Goal: Task Accomplishment & Management: Manage account settings

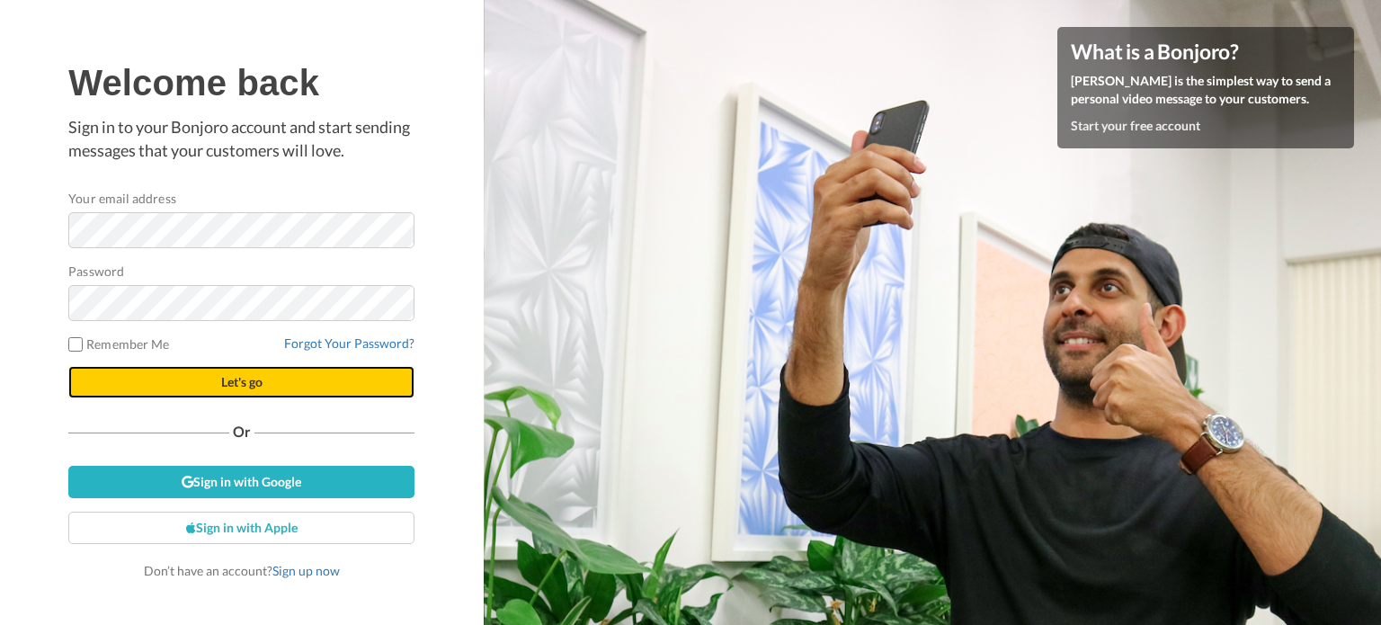
click at [182, 379] on button "Let's go" at bounding box center [241, 382] width 346 height 32
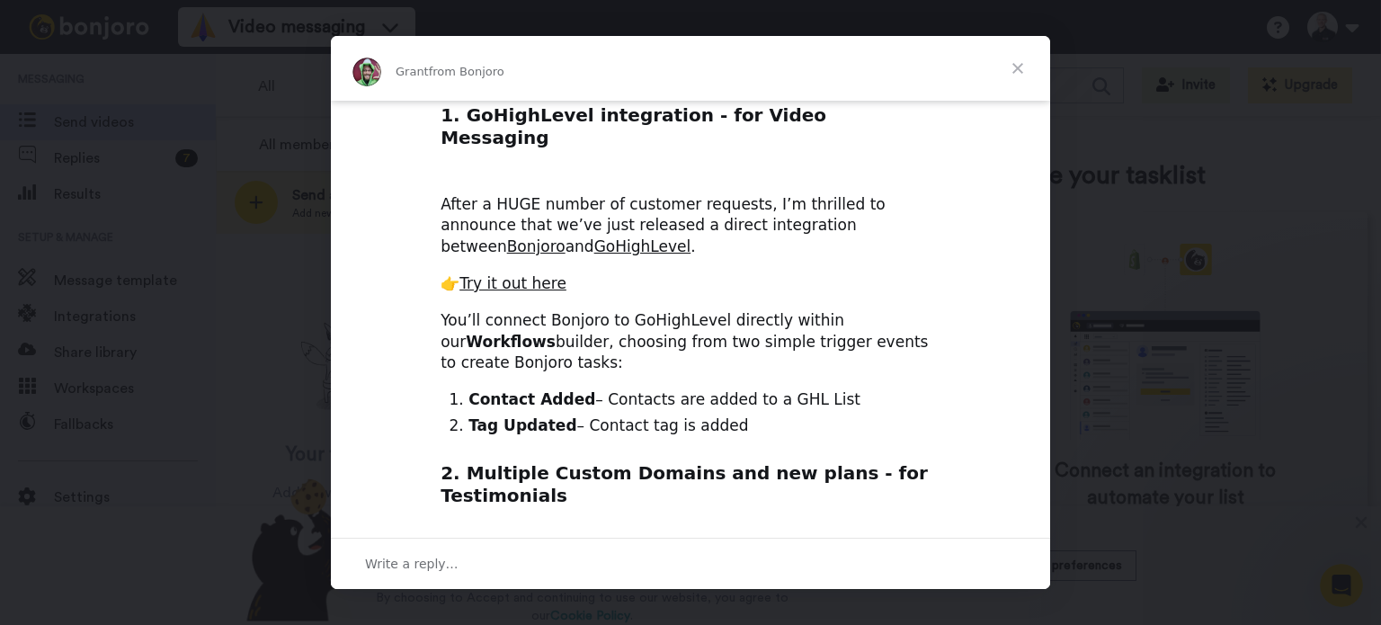
scroll to position [113, 0]
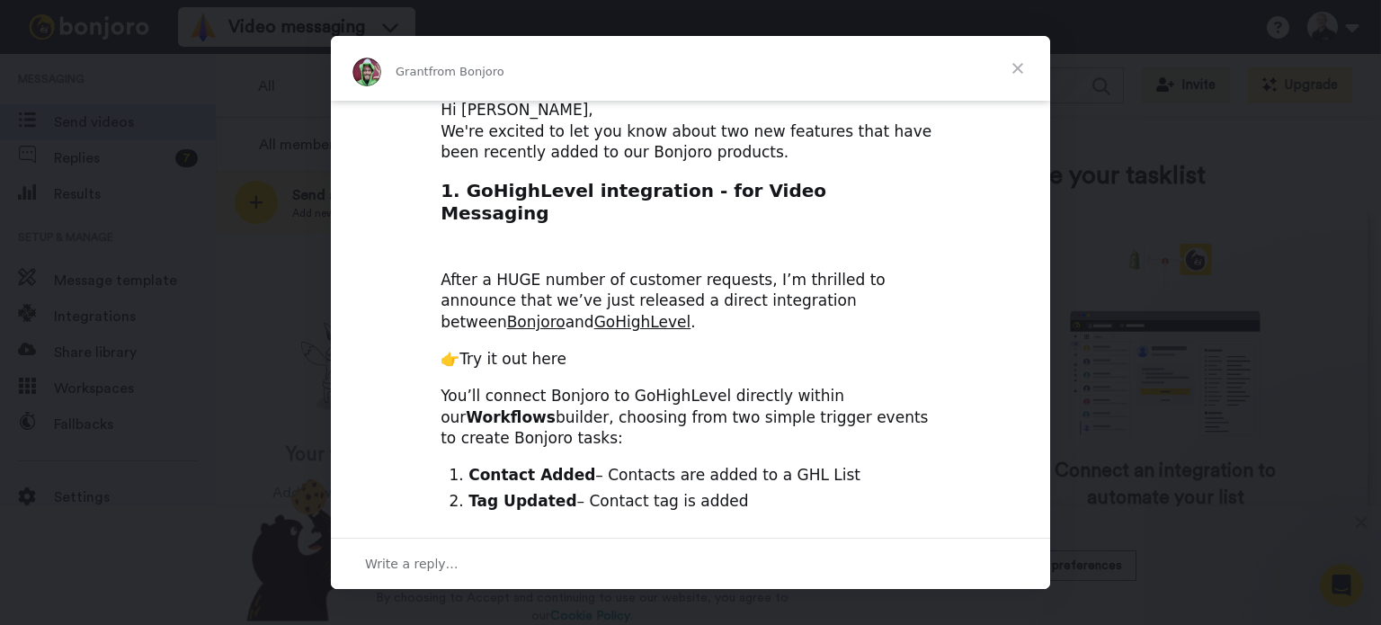
click at [503, 350] on link "Try it out here" at bounding box center [512, 359] width 107 height 18
click at [1014, 69] on span "Close" at bounding box center [1017, 68] width 65 height 65
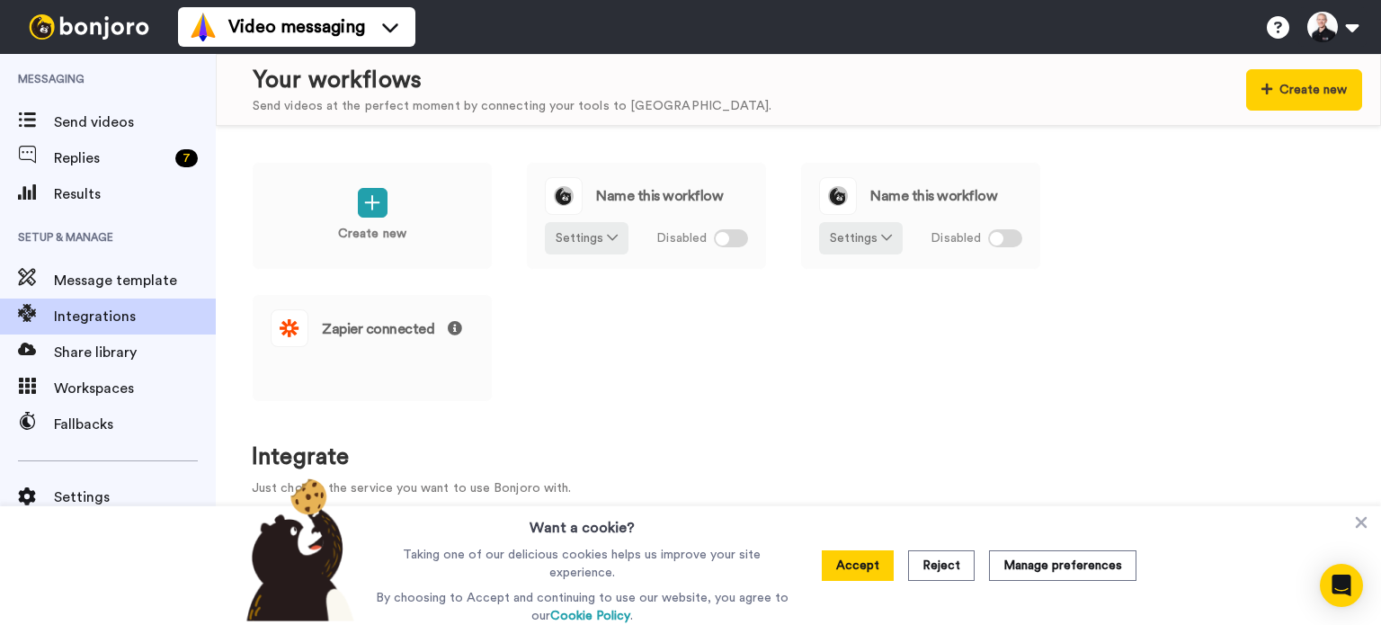
click at [938, 573] on button "Reject" at bounding box center [941, 565] width 67 height 31
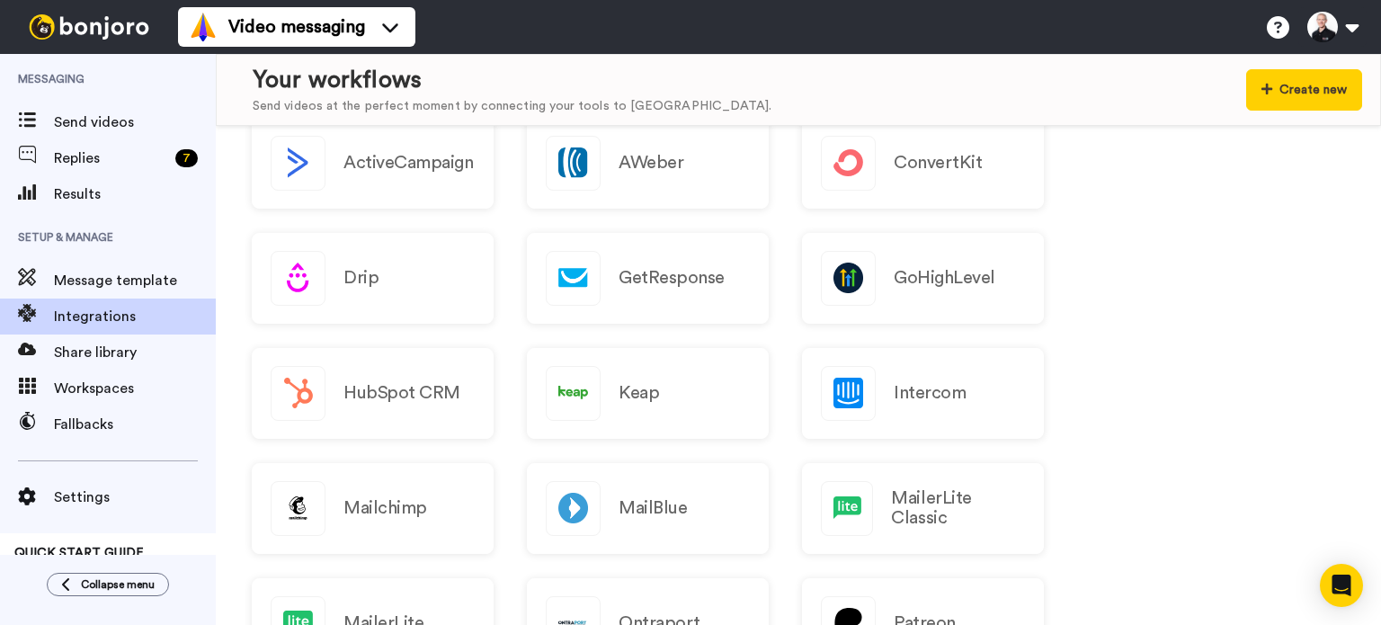
scroll to position [360, 0]
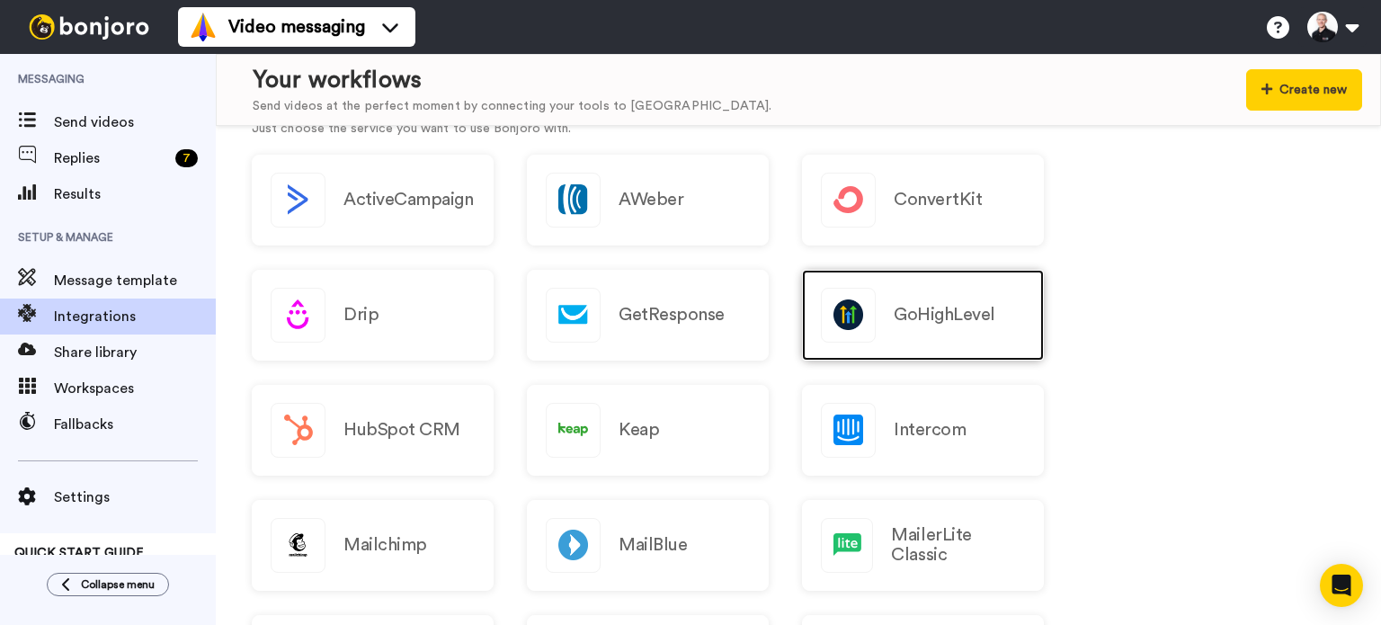
click at [899, 332] on div "GoHighLevel" at bounding box center [923, 315] width 242 height 91
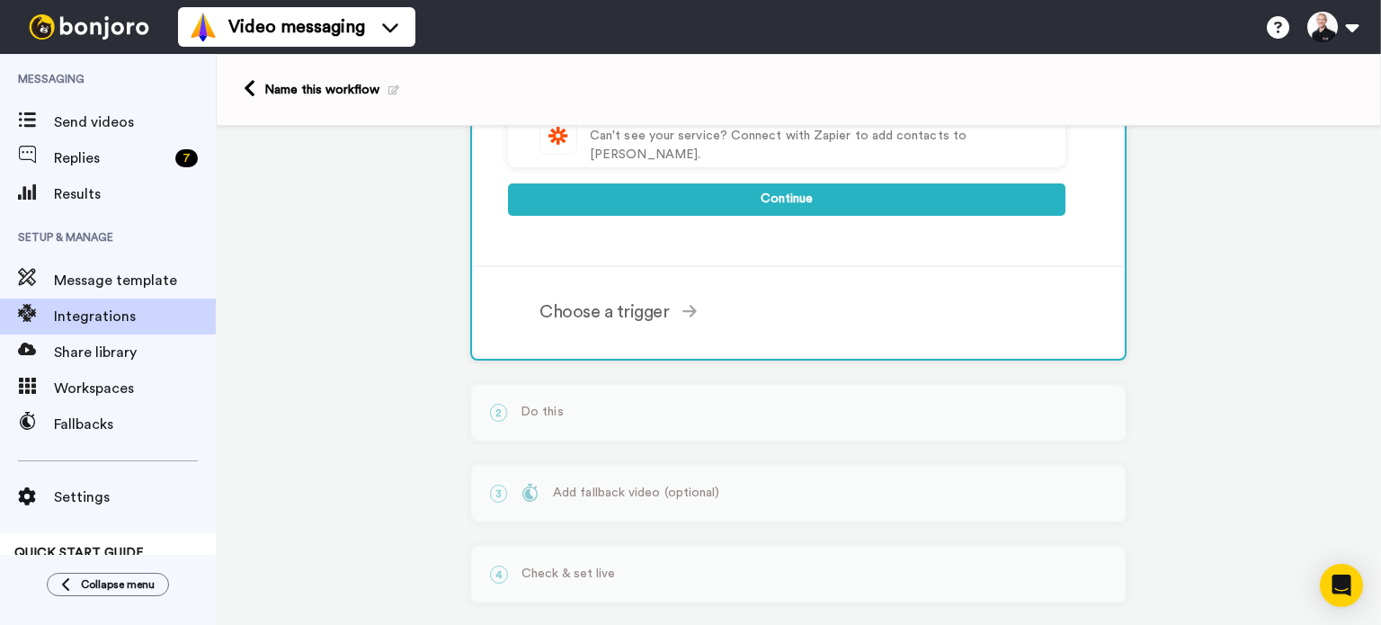
scroll to position [751, 0]
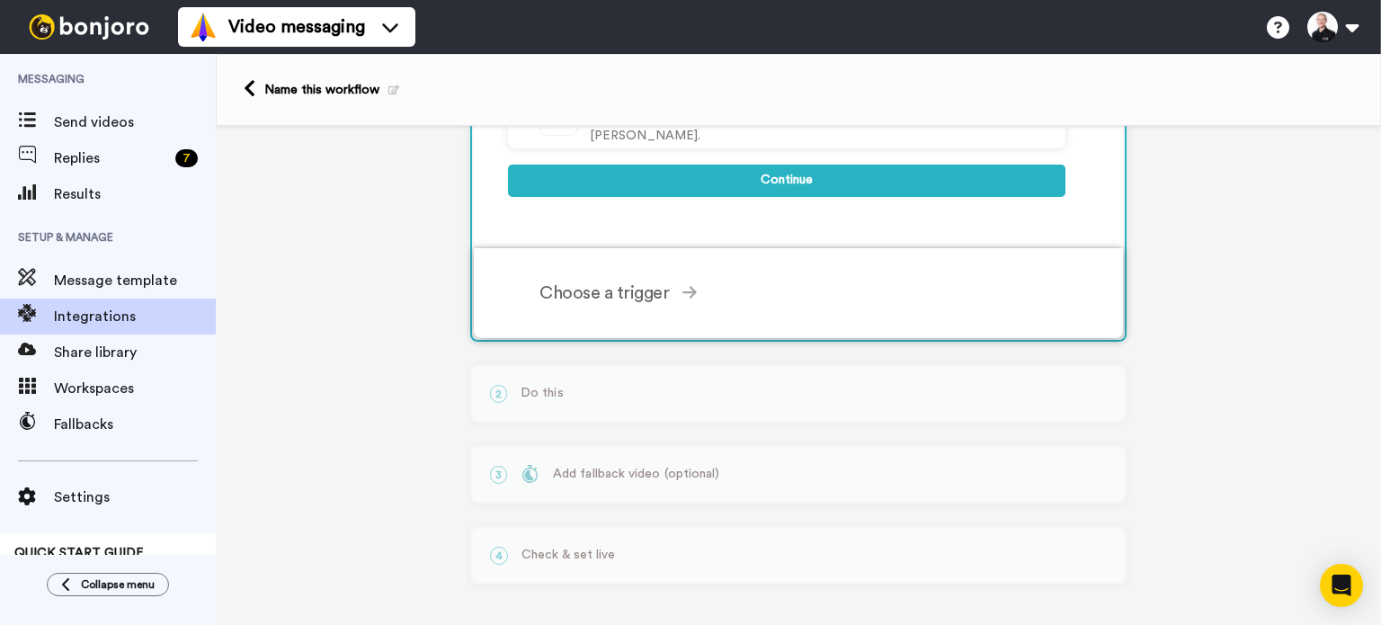
click at [607, 293] on div "Choose a trigger" at bounding box center [802, 293] width 526 height 27
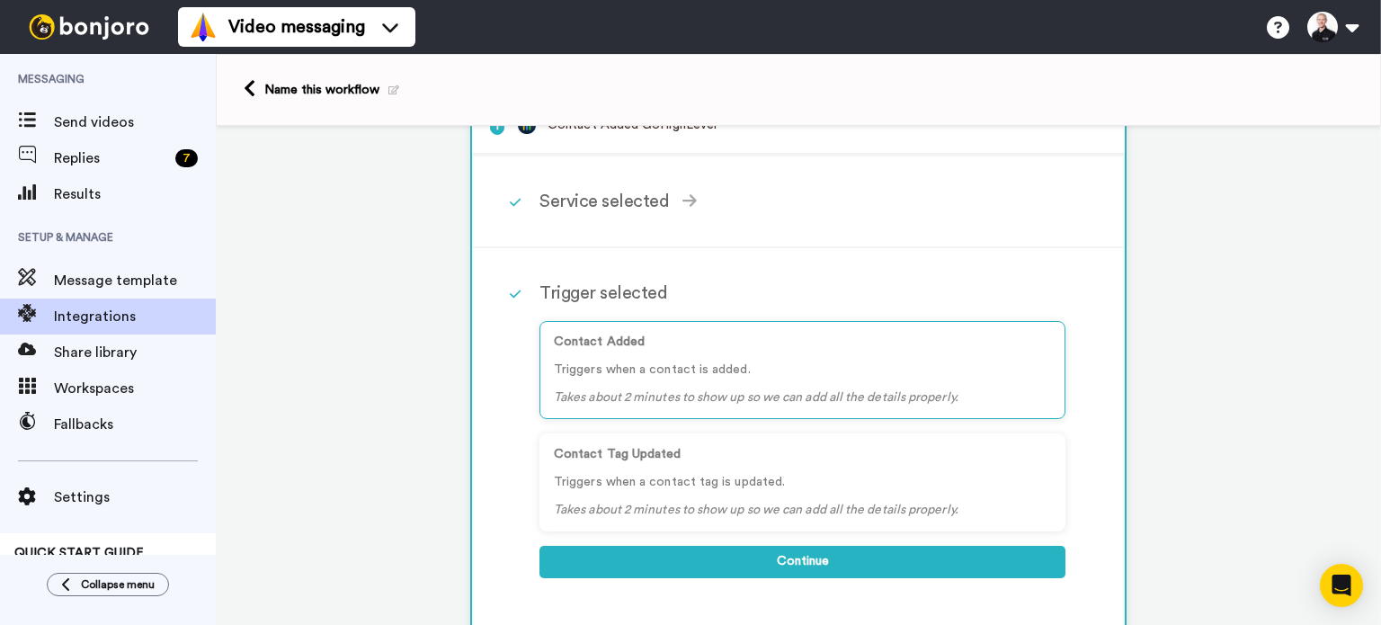
scroll to position [0, 0]
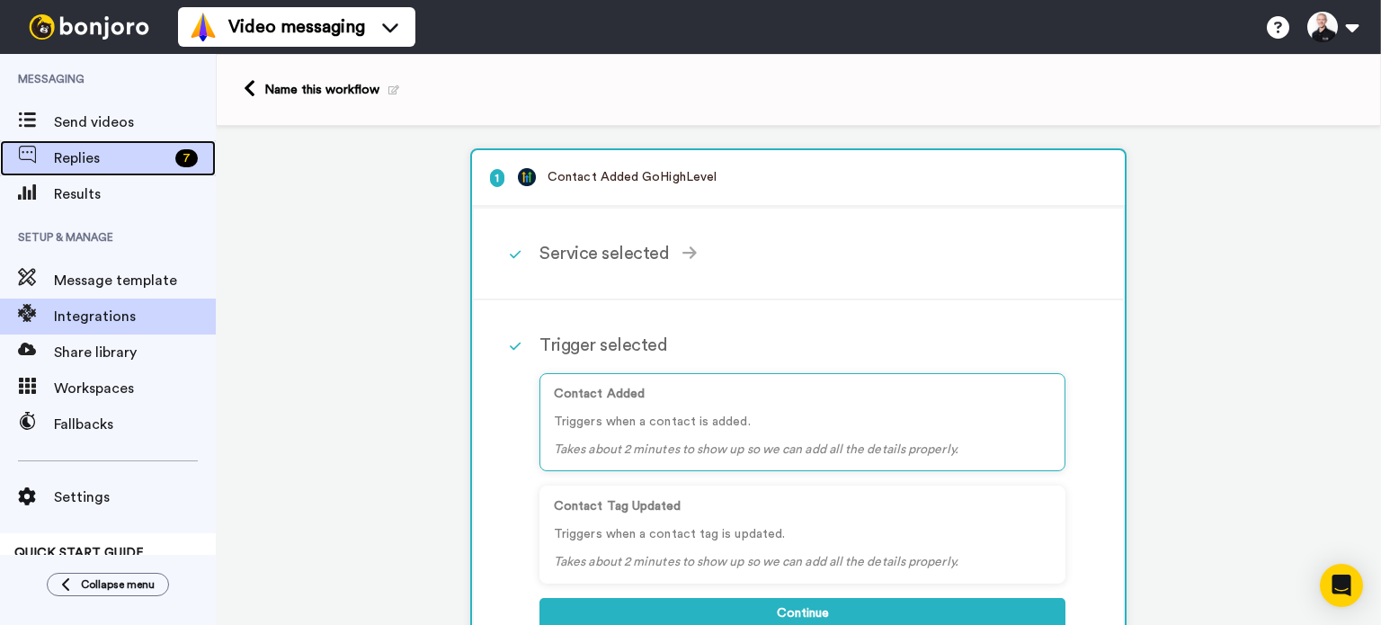
click at [78, 157] on span "Replies" at bounding box center [111, 158] width 114 height 22
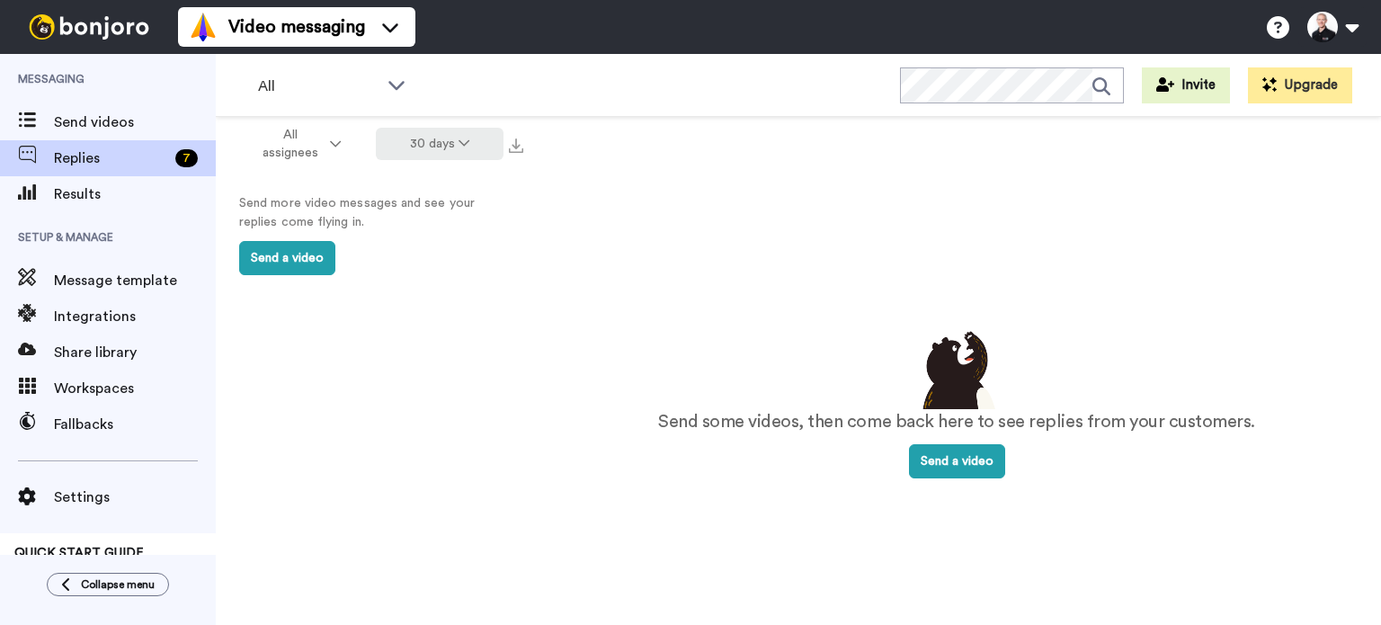
click at [472, 141] on button "30 days" at bounding box center [440, 144] width 129 height 32
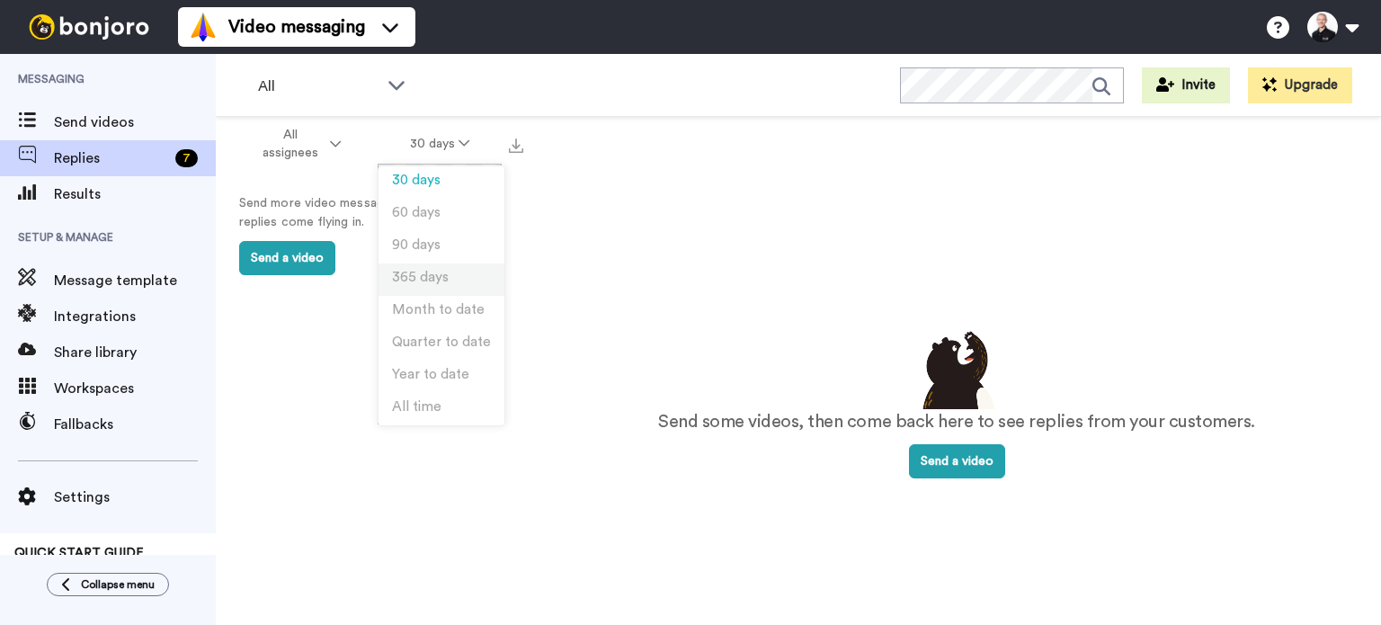
click at [417, 276] on span "365 days" at bounding box center [420, 277] width 57 height 13
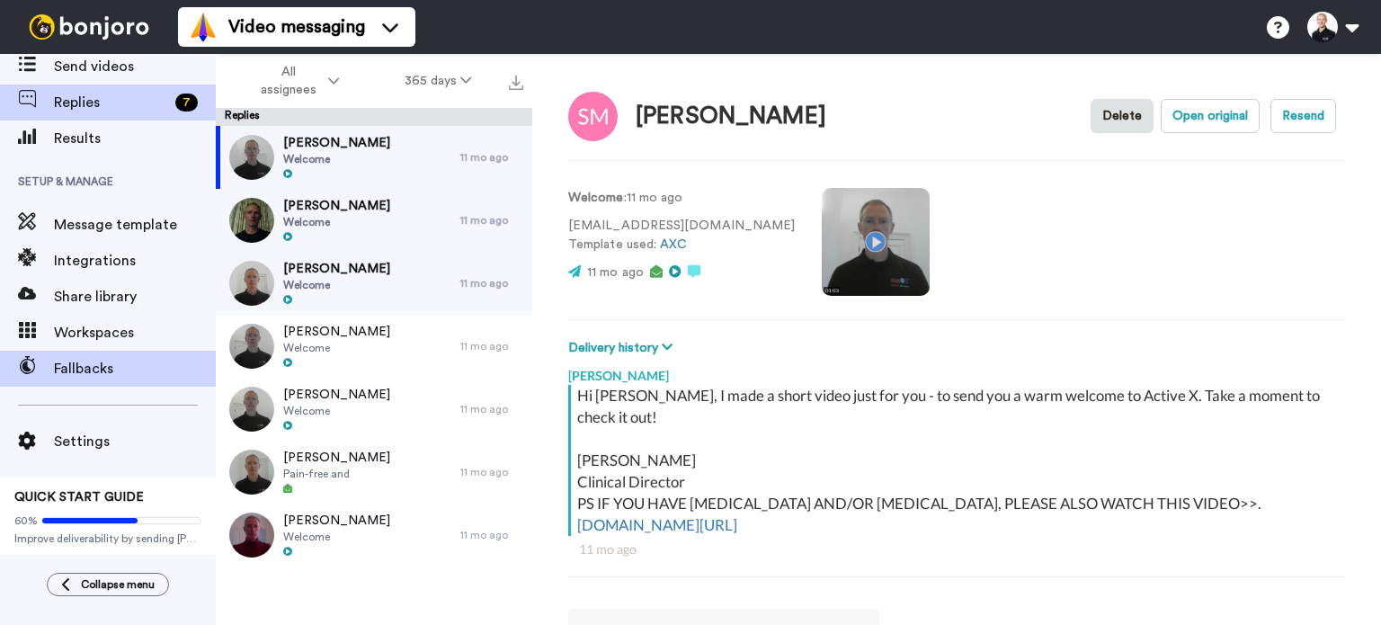
scroll to position [57, 0]
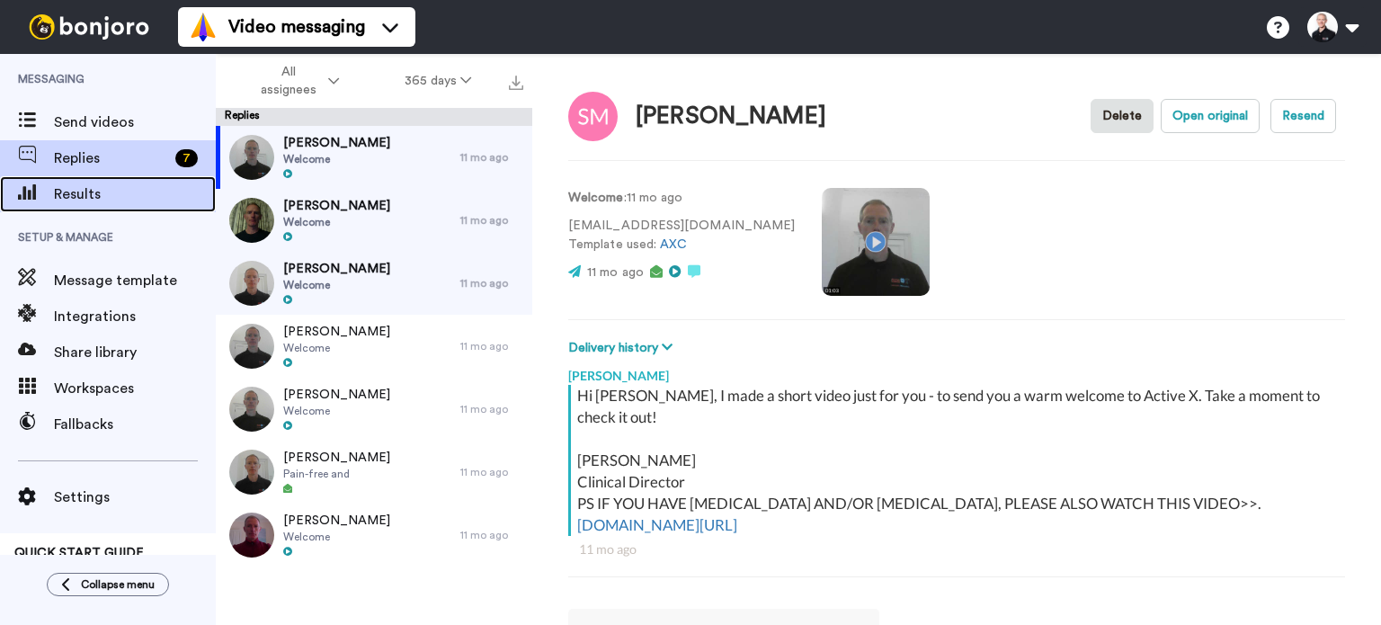
click at [122, 200] on span "Results" at bounding box center [135, 194] width 162 height 22
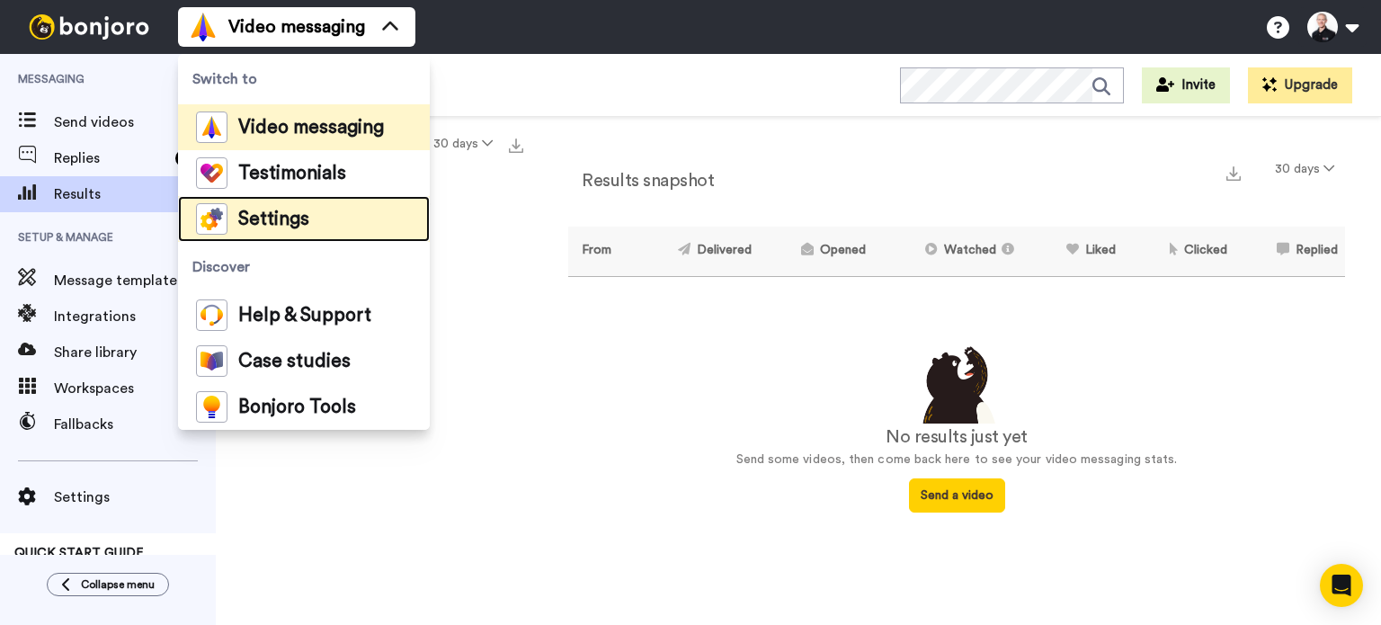
click at [304, 226] on span "Settings" at bounding box center [273, 219] width 71 height 18
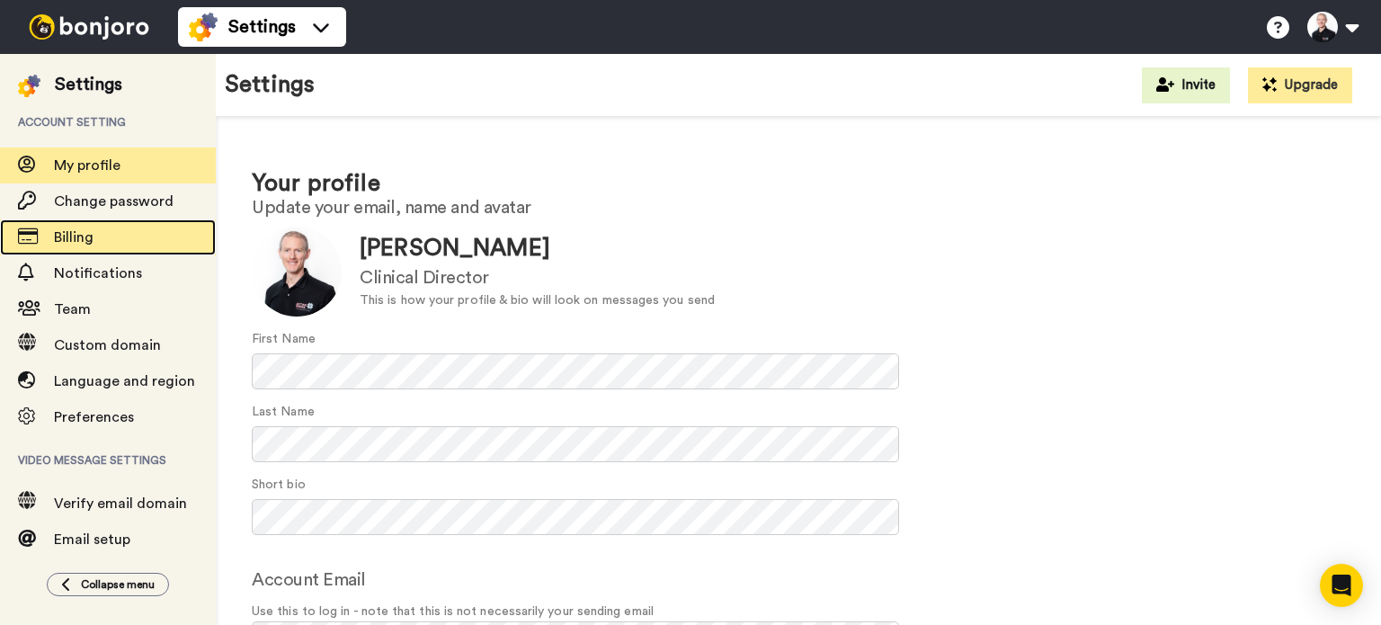
click at [72, 226] on div "Billing" at bounding box center [108, 237] width 216 height 36
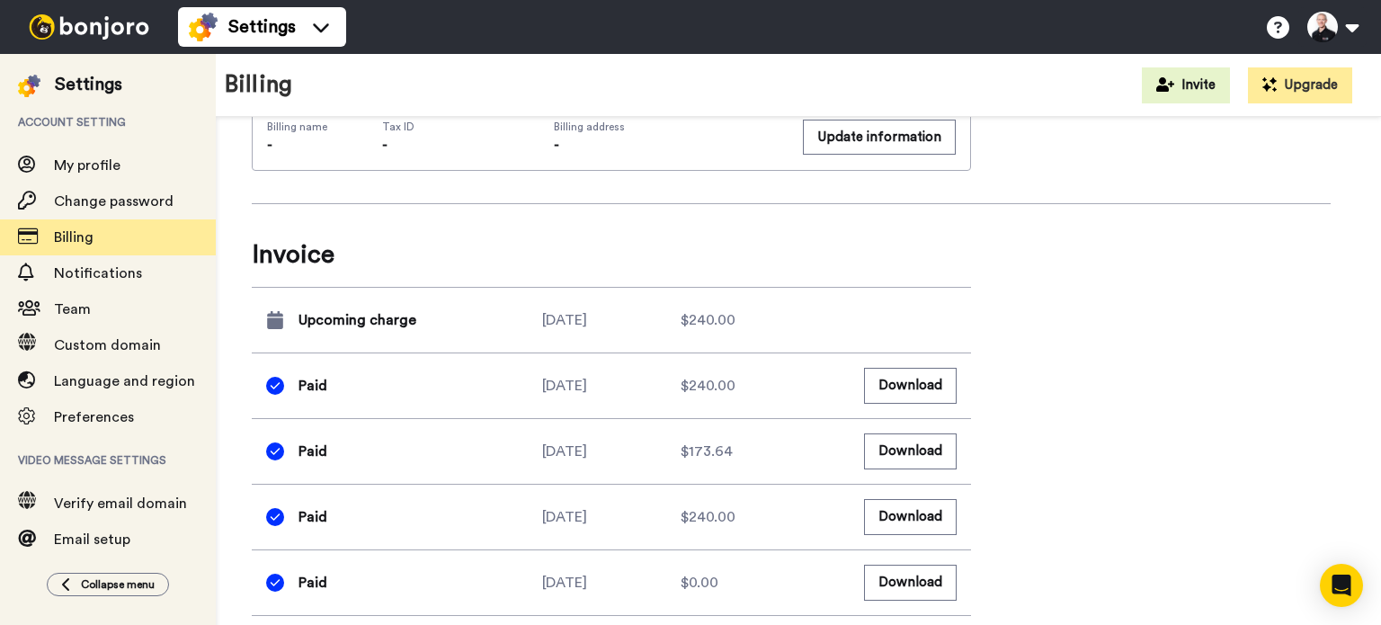
scroll to position [1038, 0]
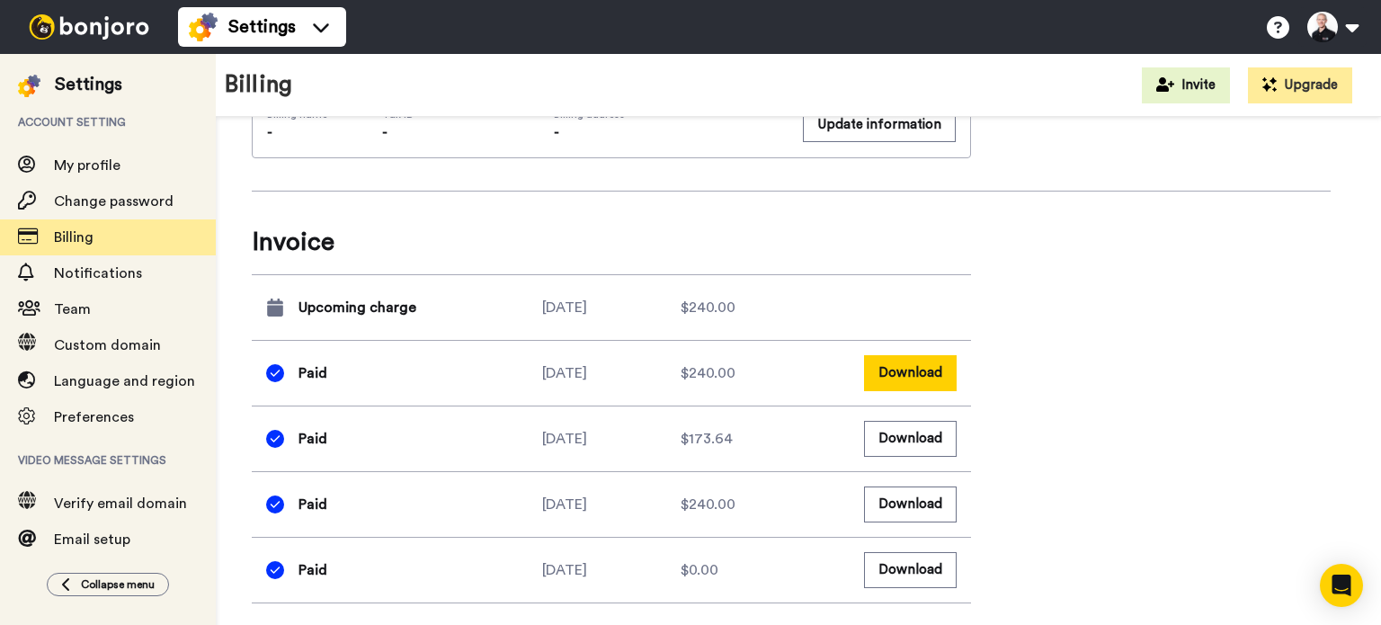
click at [937, 375] on button "Download" at bounding box center [910, 372] width 93 height 35
